Goal: Navigation & Orientation: Find specific page/section

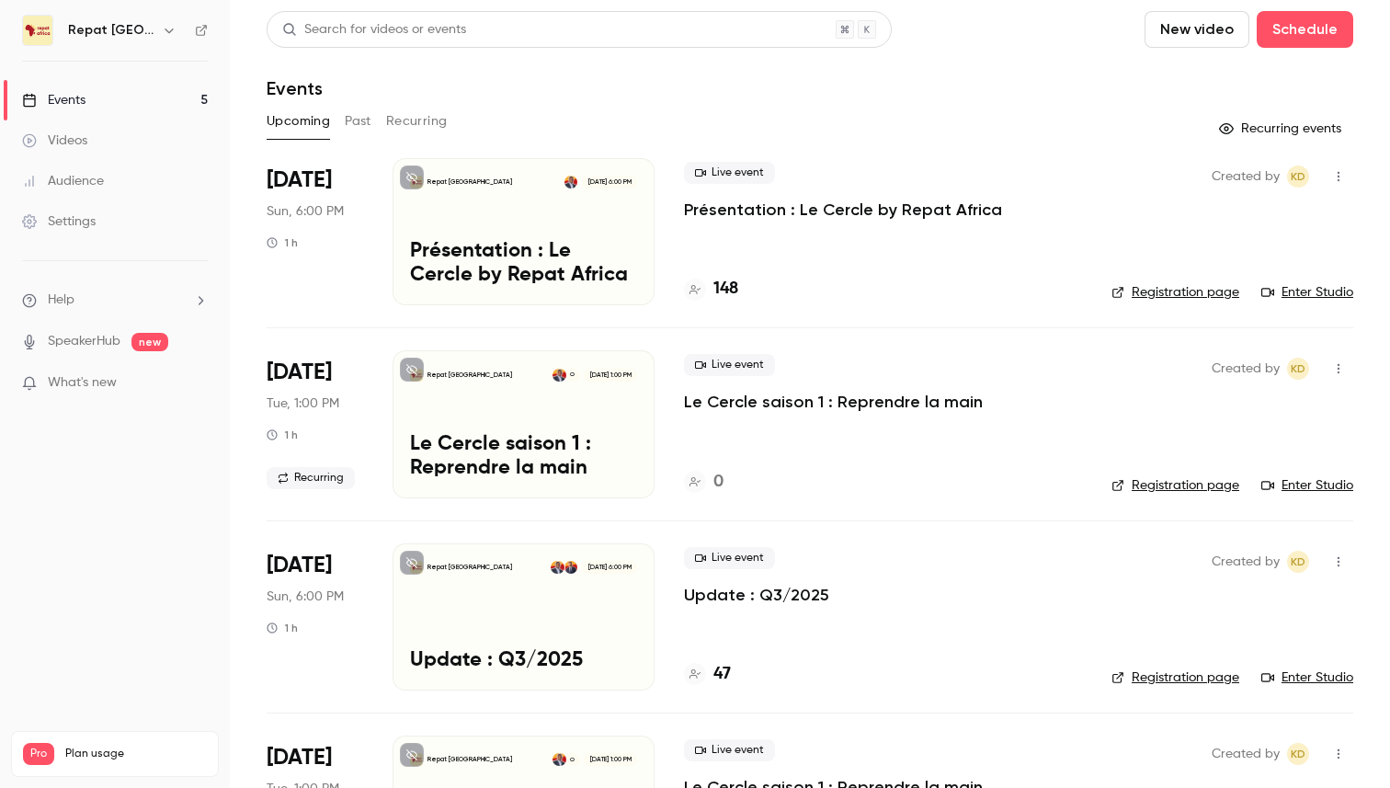
click at [57, 135] on div "Videos" at bounding box center [54, 140] width 65 height 18
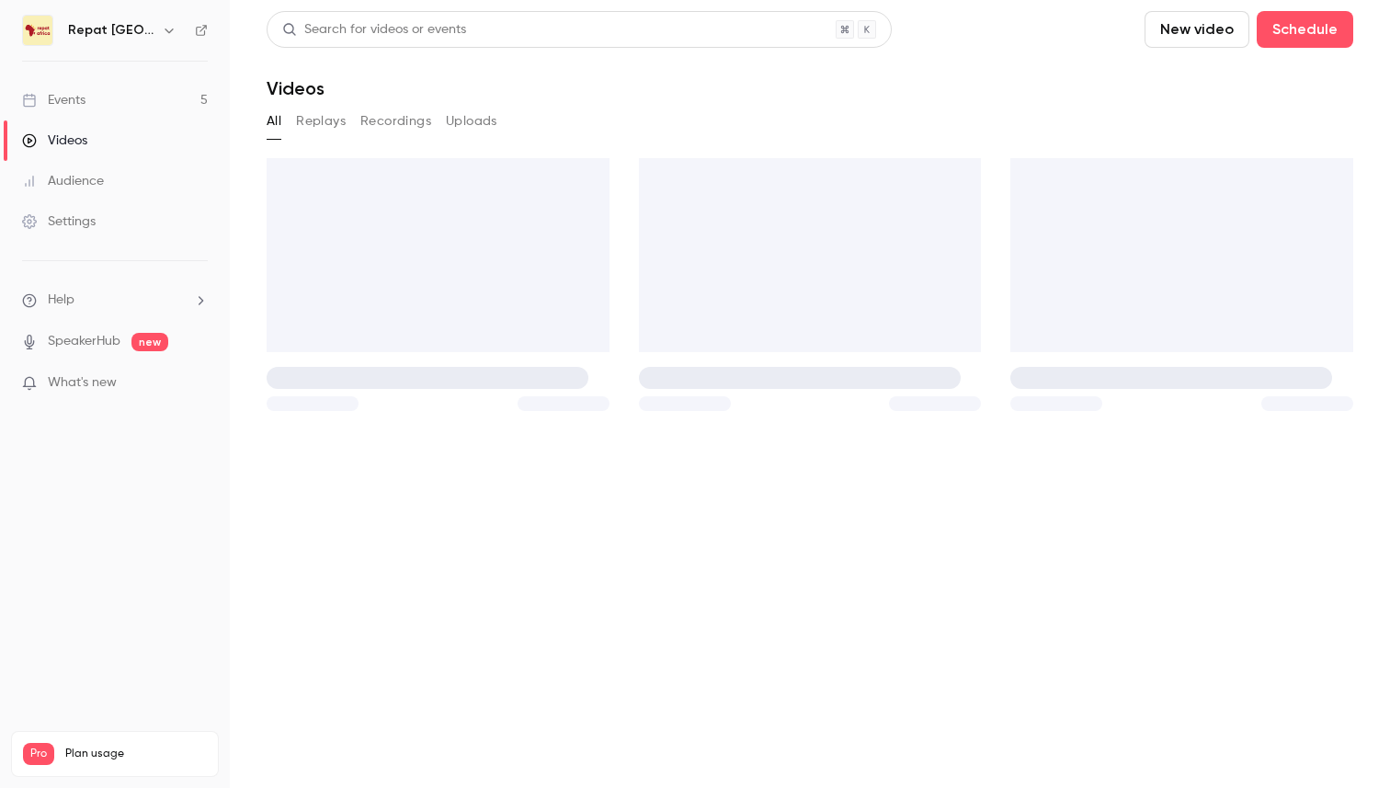
click at [71, 89] on link "Events 5" at bounding box center [115, 100] width 230 height 40
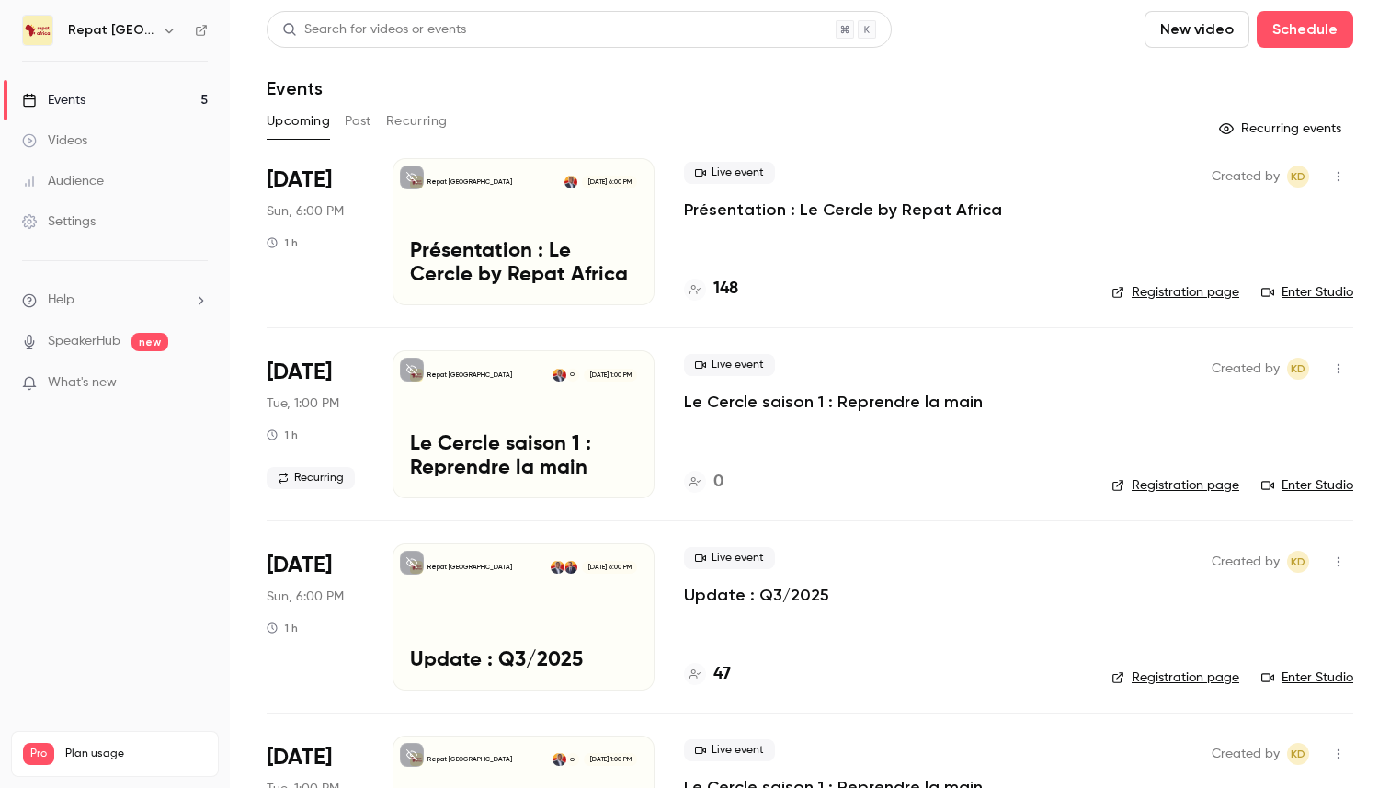
click at [72, 134] on div "Videos" at bounding box center [54, 140] width 65 height 18
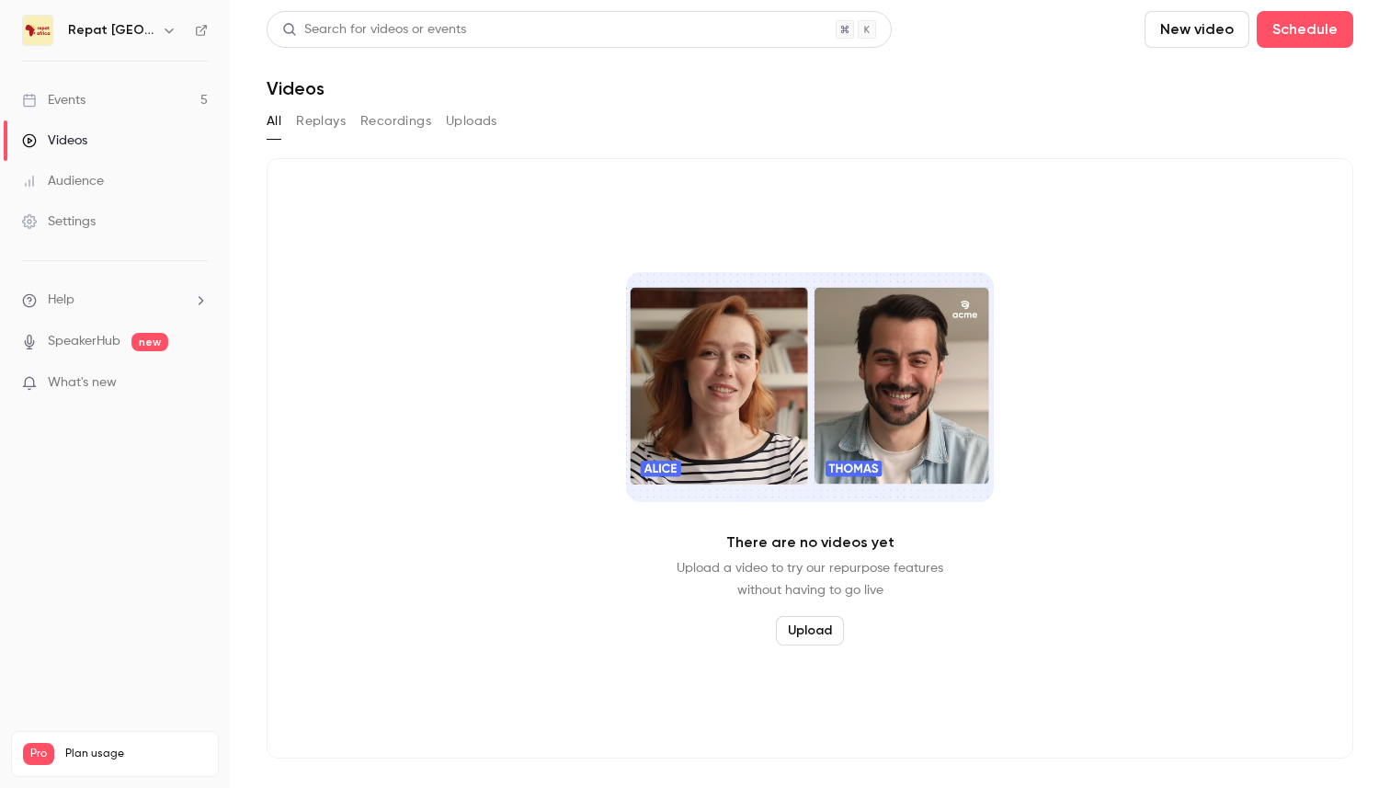
click at [80, 97] on div "Events" at bounding box center [53, 100] width 63 height 18
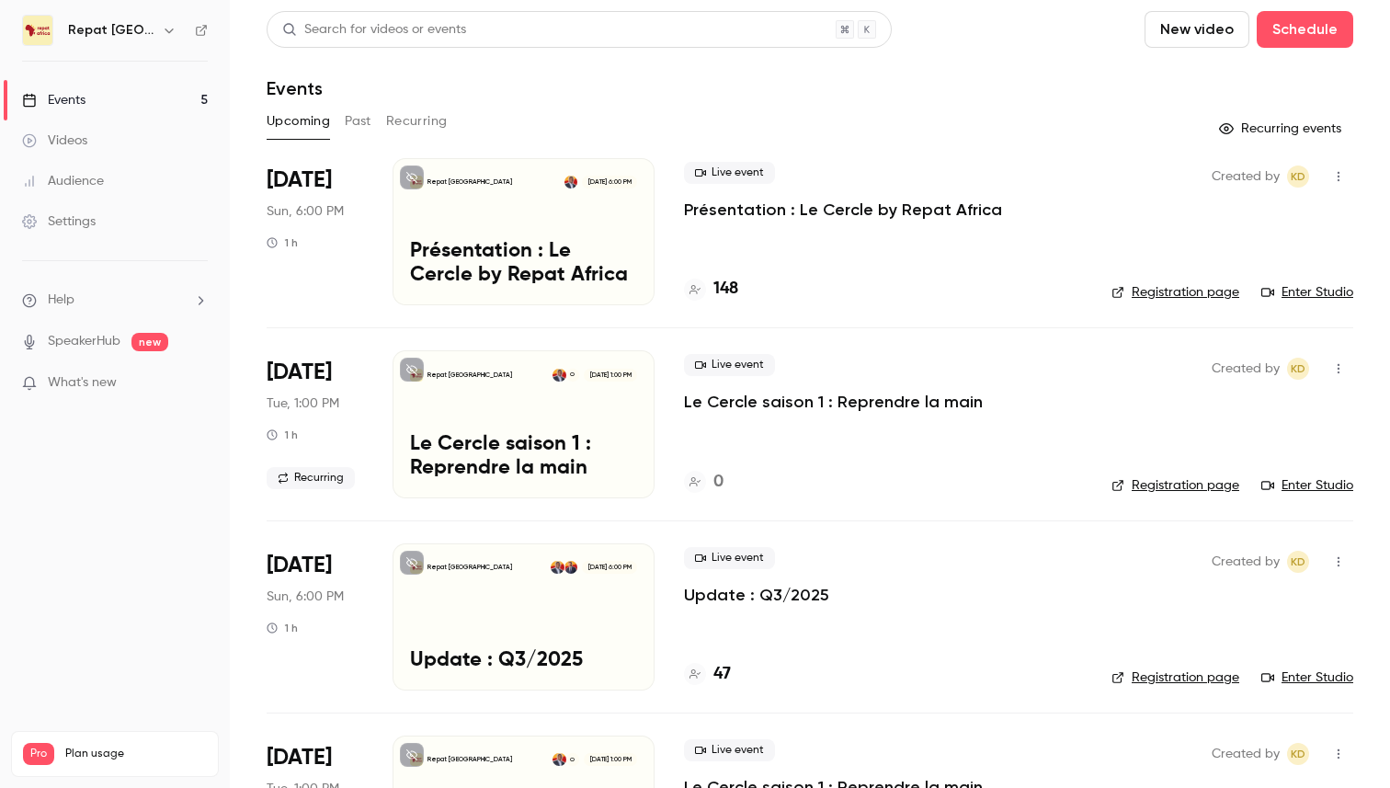
scroll to position [320, 0]
